Goal: Information Seeking & Learning: Learn about a topic

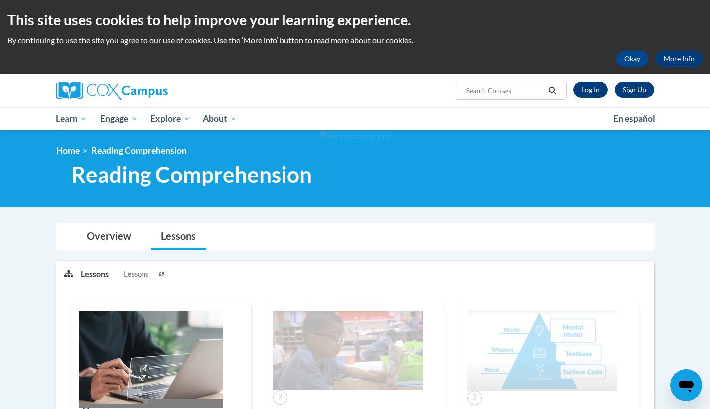
click at [600, 87] on link "Log In" at bounding box center [591, 90] width 34 height 16
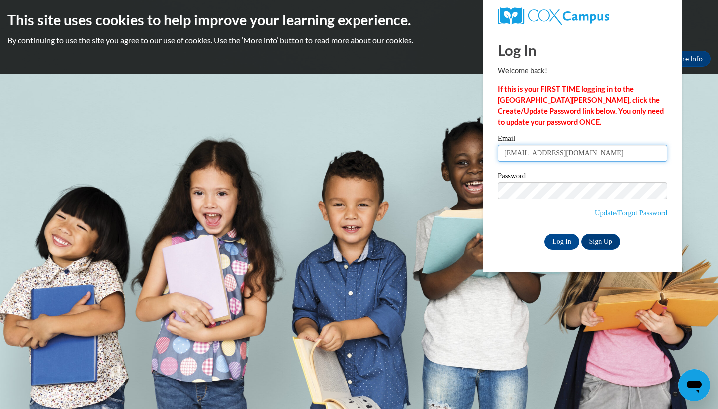
type input "gb09813@georgiasouthern.edu"
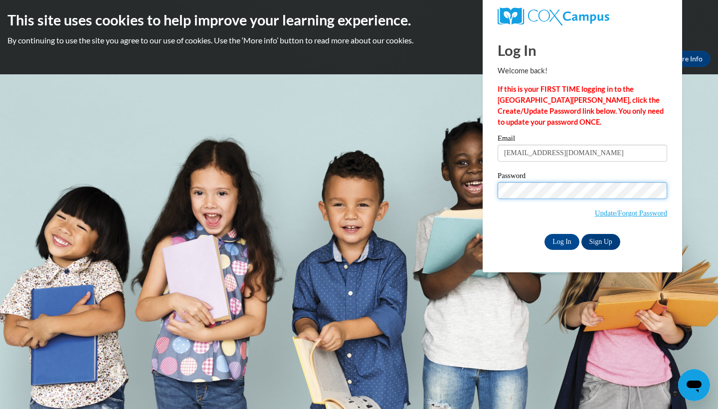
click at [561, 240] on input "Log In" at bounding box center [561, 242] width 35 height 16
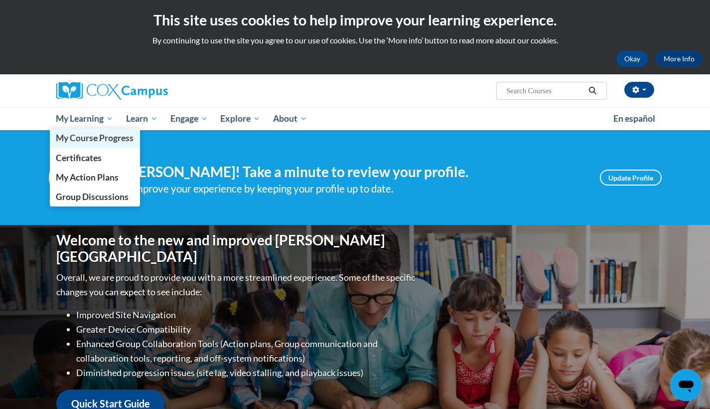
click at [73, 138] on span "My Course Progress" at bounding box center [95, 138] width 78 height 10
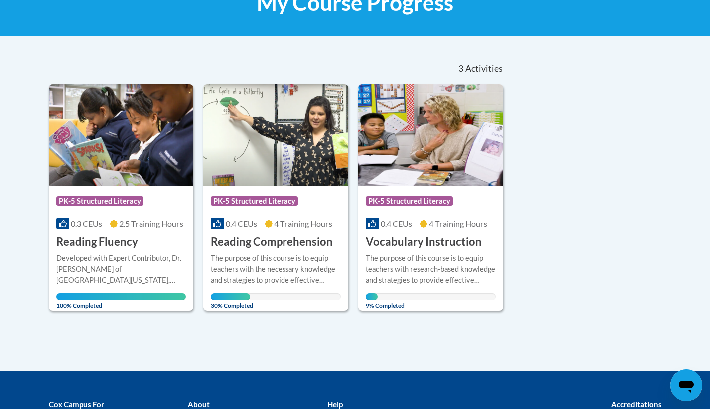
scroll to position [176, 0]
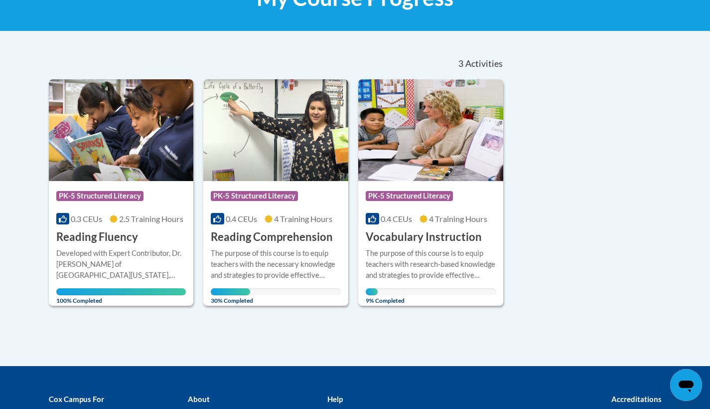
click at [271, 170] on img at bounding box center [275, 130] width 145 height 102
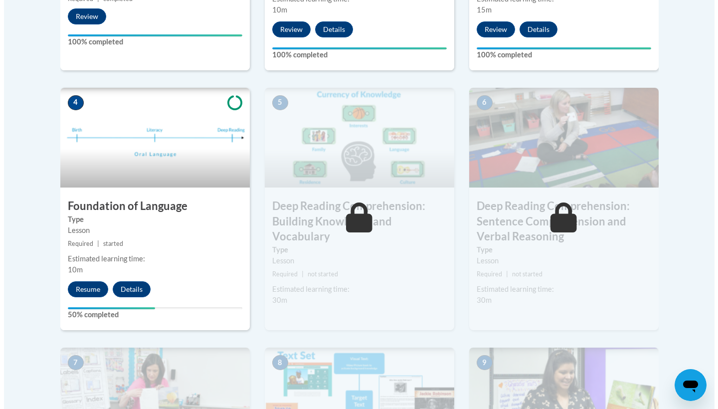
scroll to position [528, 0]
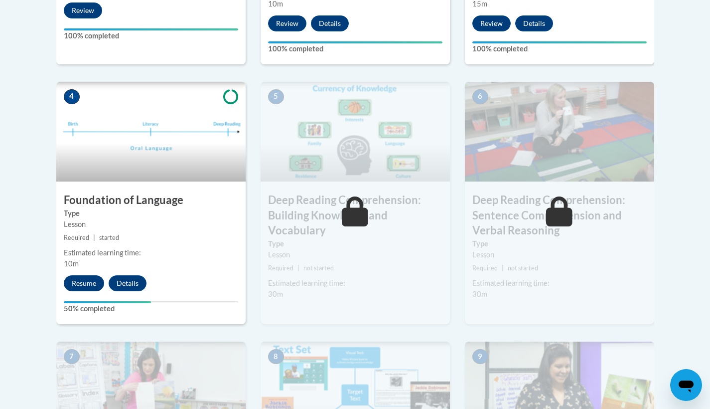
click at [83, 285] on button "Resume" at bounding box center [84, 283] width 40 height 16
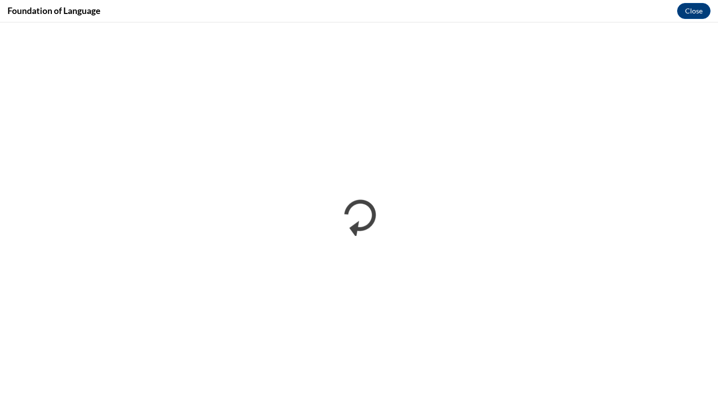
scroll to position [0, 0]
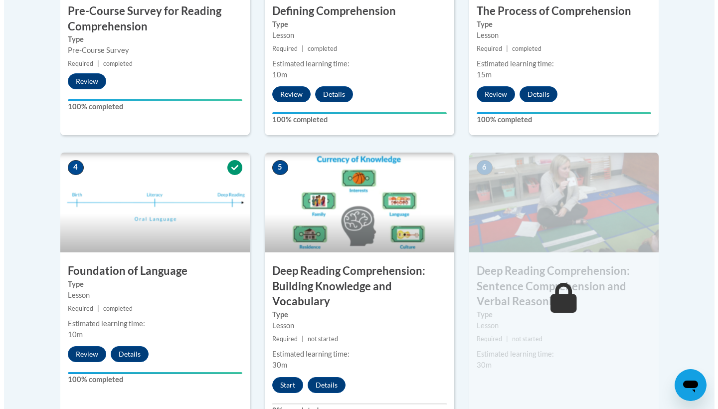
scroll to position [465, 0]
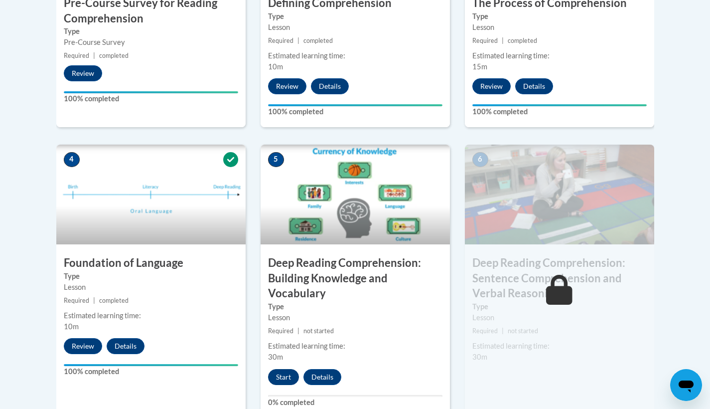
click at [280, 380] on button "Start" at bounding box center [283, 377] width 31 height 16
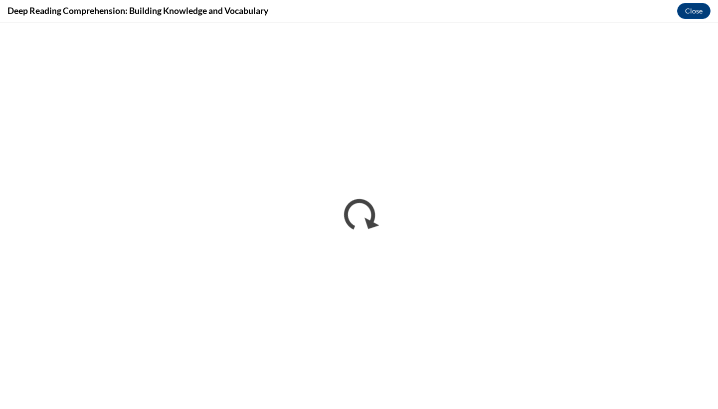
scroll to position [0, 0]
